Goal: Task Accomplishment & Management: Use online tool/utility

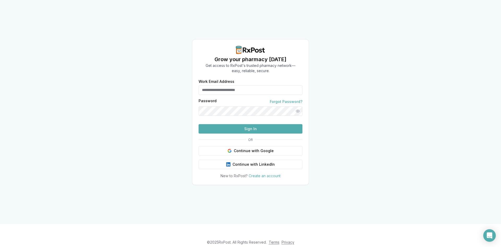
type input "**********"
click at [256, 133] on button "Sign In" at bounding box center [251, 128] width 104 height 9
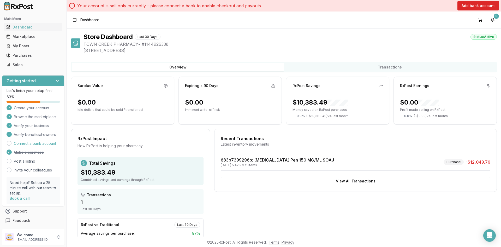
click at [39, 145] on link "Connect a bank account" at bounding box center [35, 143] width 42 height 5
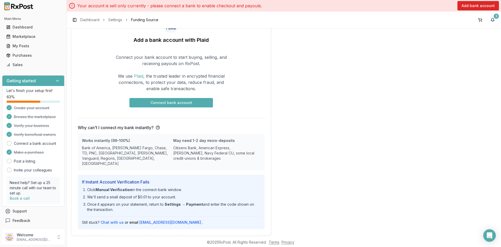
scroll to position [53, 0]
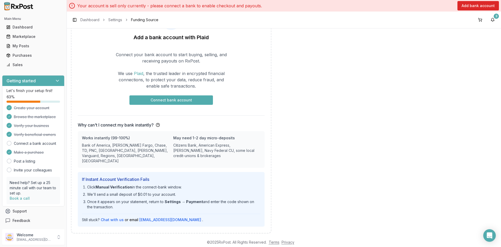
click at [96, 176] on h4 "If Instant Account Verification Fails" at bounding box center [171, 179] width 179 height 6
click at [149, 172] on div "If Instant Account Verification Fails Click Manual Verification in the connect-…" at bounding box center [171, 199] width 187 height 55
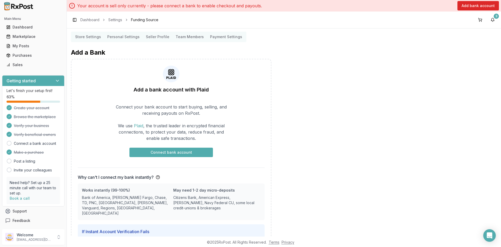
scroll to position [0, 0]
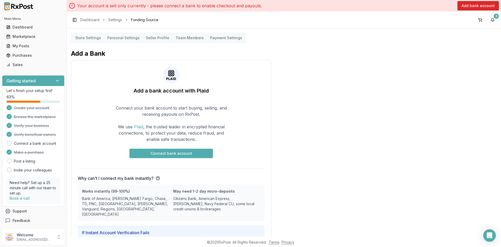
click at [177, 152] on button "Connect bank account" at bounding box center [171, 153] width 84 height 9
click at [89, 20] on link "Dashboard" at bounding box center [89, 19] width 19 height 5
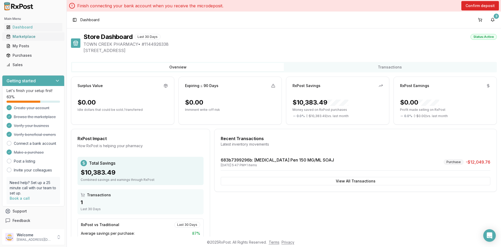
click at [27, 36] on div "Marketplace" at bounding box center [33, 36] width 54 height 5
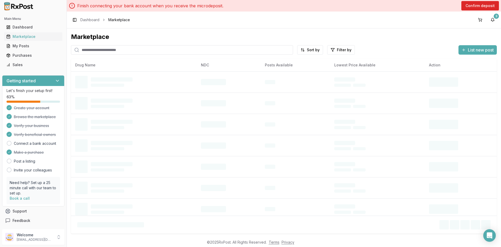
click at [116, 55] on div "Marketplace Sort by Filter by List new post Drug Name NDC Posts Available Lowes…" at bounding box center [284, 130] width 426 height 195
click at [113, 53] on input "search" at bounding box center [182, 49] width 222 height 9
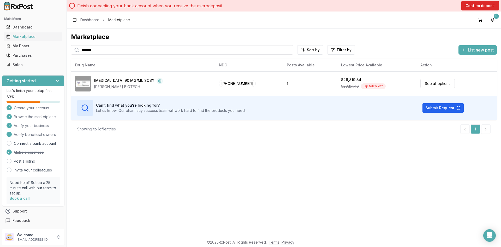
type input "*******"
